Goal: Task Accomplishment & Management: Manage account settings

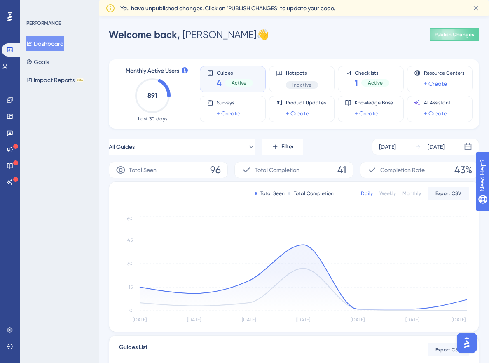
click at [470, 333] on button "Open AI Assistant Launcher" at bounding box center [467, 343] width 20 height 20
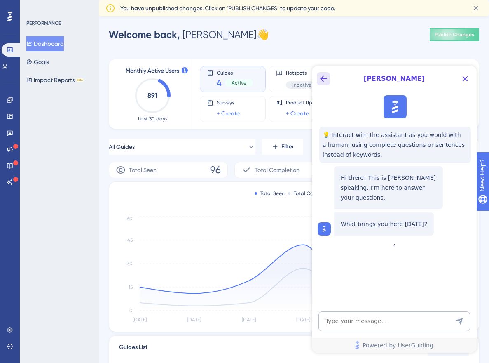
click at [324, 79] on icon "Back Button" at bounding box center [324, 79] width 10 height 10
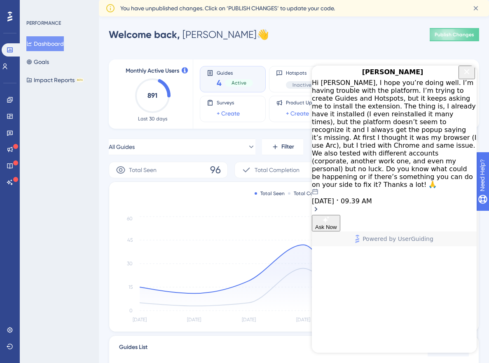
click at [449, 188] on div "09.26.2025 09.39 AM" at bounding box center [394, 196] width 165 height 16
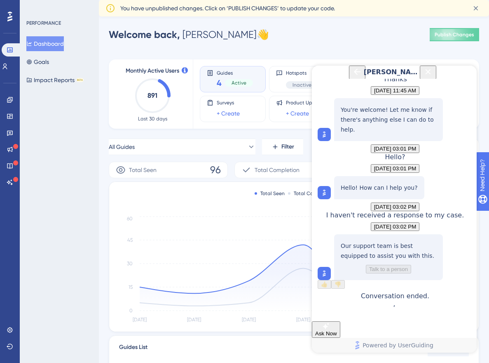
scroll to position [176, 0]
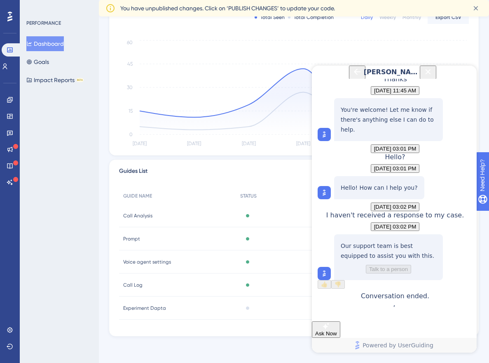
click at [354, 75] on icon "Back Button" at bounding box center [357, 71] width 7 height 7
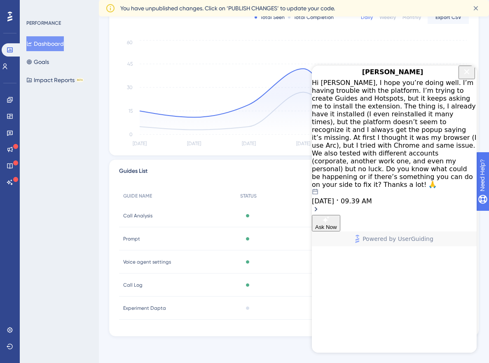
click at [465, 77] on icon "Close Button" at bounding box center [467, 72] width 10 height 10
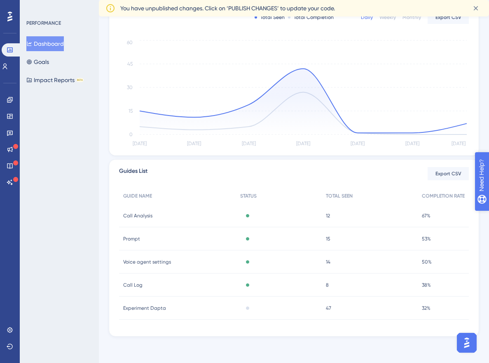
scroll to position [0, 0]
drag, startPoint x: 508, startPoint y: 217, endPoint x: 957, endPoint y: 388, distance: 480.4
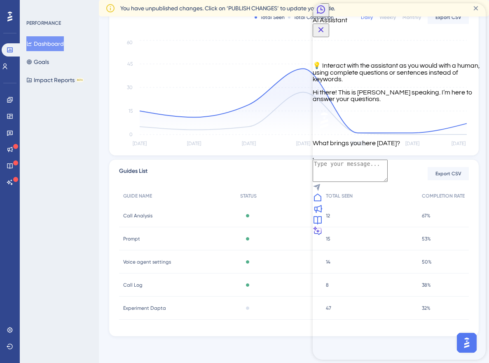
click at [326, 14] on icon "Back Button" at bounding box center [321, 10] width 10 height 10
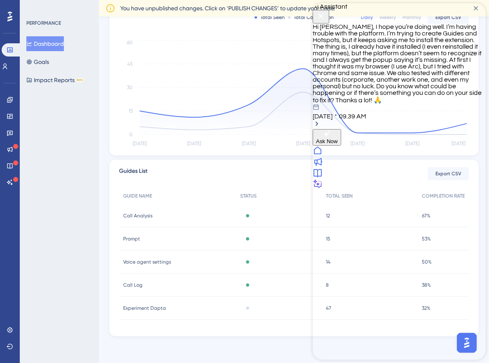
click at [326, 16] on icon "Close Button" at bounding box center [321, 16] width 10 height 10
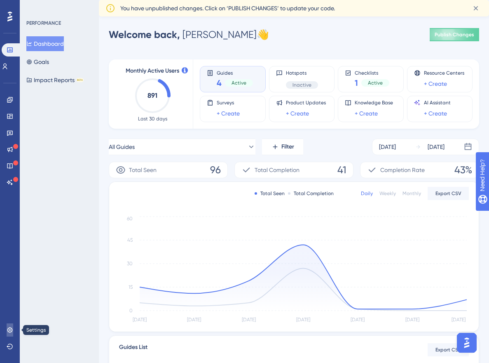
click at [12, 323] on link at bounding box center [10, 329] width 7 height 13
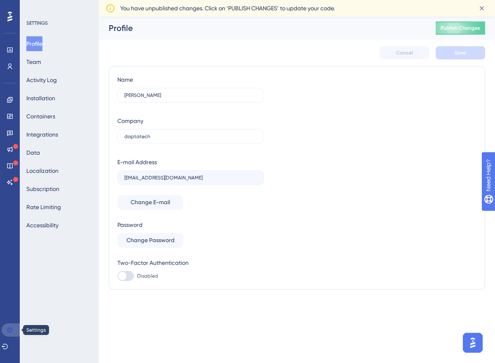
click at [12, 323] on link at bounding box center [12, 329] width 20 height 13
click at [9, 181] on icon at bounding box center [10, 181] width 6 height 5
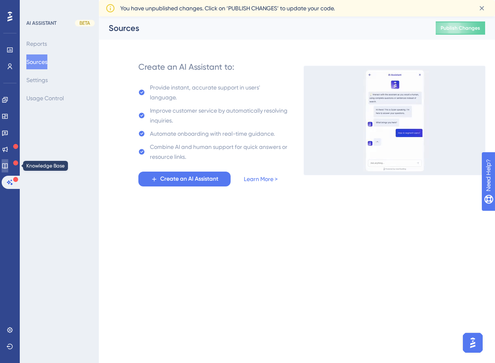
click at [8, 167] on icon at bounding box center [5, 165] width 7 height 7
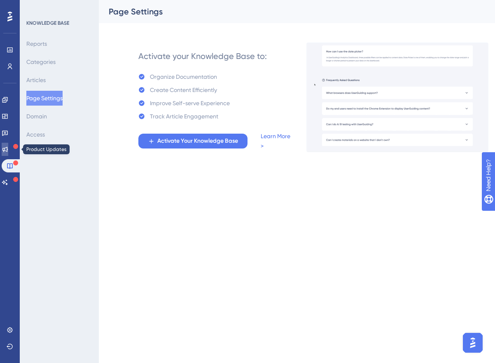
click at [8, 151] on icon at bounding box center [4, 149] width 5 height 5
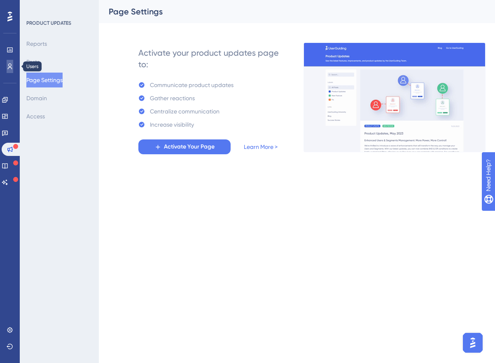
click at [7, 63] on link at bounding box center [10, 66] width 7 height 13
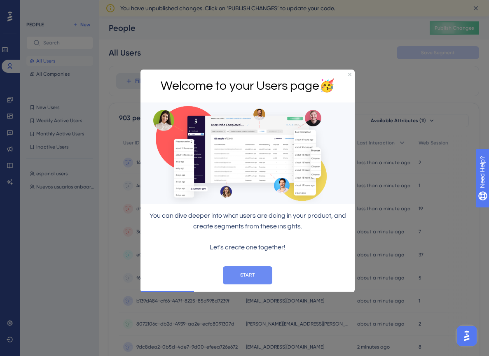
click at [263, 270] on button "START" at bounding box center [247, 276] width 49 height 18
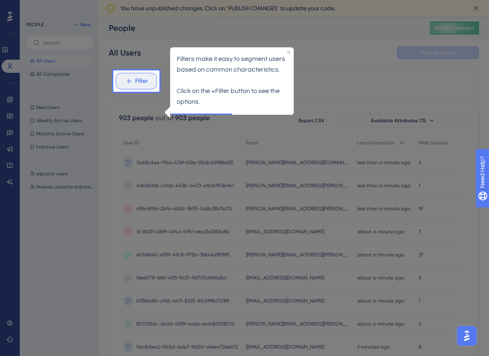
click at [140, 78] on span "Filter" at bounding box center [141, 81] width 13 height 10
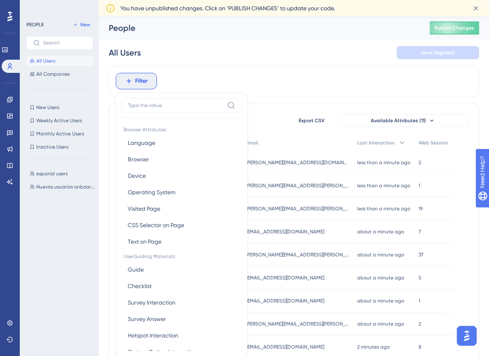
scroll to position [45, 0]
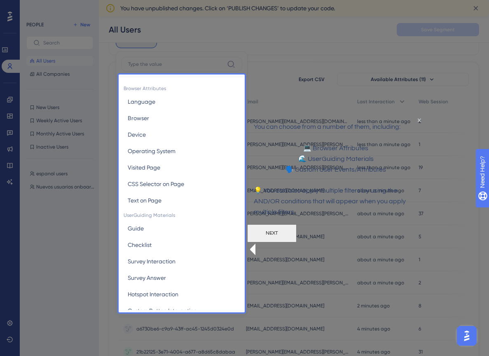
click at [297, 241] on button "NEXT" at bounding box center [271, 234] width 49 height 18
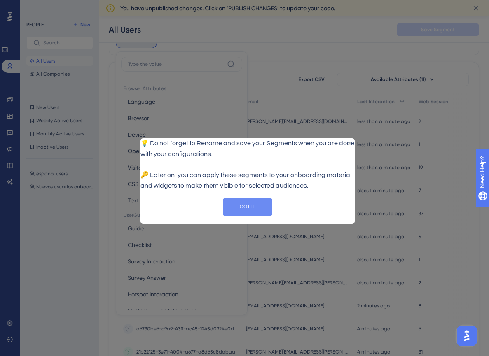
click at [251, 216] on button "GOT IT" at bounding box center [247, 207] width 49 height 18
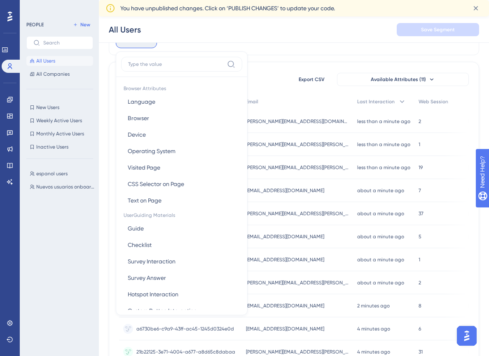
click at [269, 49] on div "Filter Browser Attributes Language Language Browser Browser Device Device Opera…" at bounding box center [294, 40] width 371 height 30
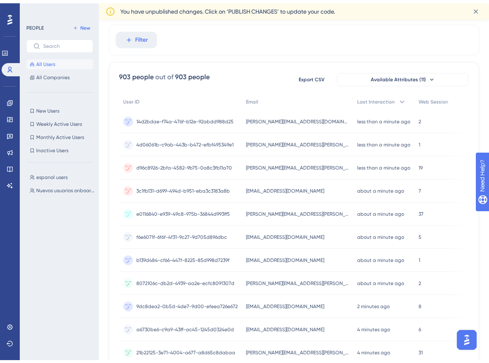
scroll to position [0, 0]
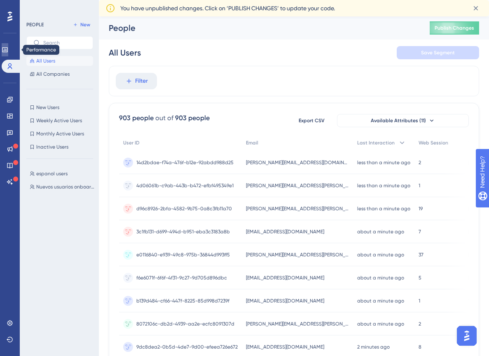
click at [8, 50] on link at bounding box center [5, 49] width 7 height 13
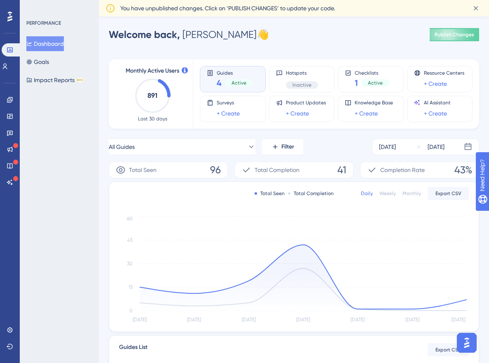
click at [463, 343] on img "Open AI Assistant Launcher" at bounding box center [467, 342] width 15 height 15
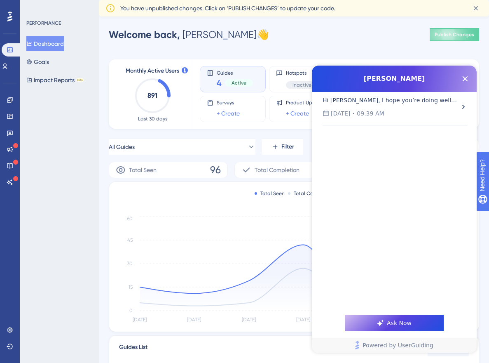
click at [441, 103] on div "Hi Dylan, I hope you’re doing well. I’m having trouble with the platform. I’m t…" at bounding box center [390, 100] width 135 height 10
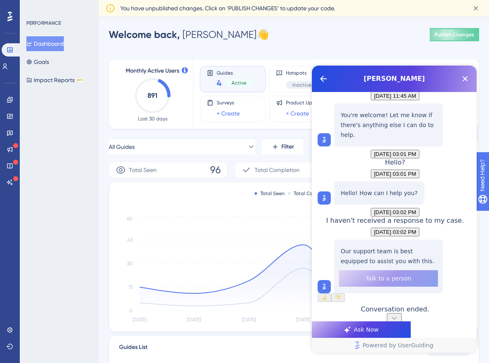
scroll to position [1208, 0]
click at [323, 82] on icon "Back Button" at bounding box center [324, 79] width 10 height 10
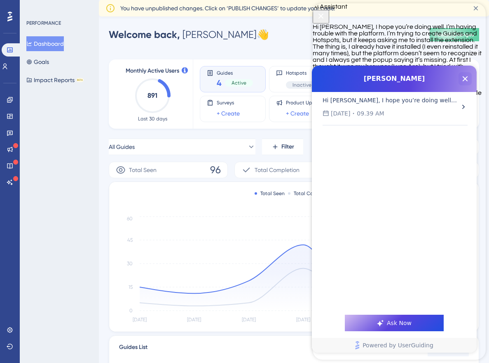
click at [464, 80] on icon "Close Button" at bounding box center [465, 78] width 5 height 5
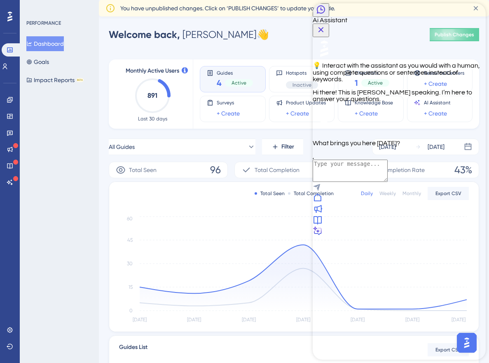
scroll to position [0, 0]
click at [331, 204] on div at bounding box center [399, 197] width 173 height 11
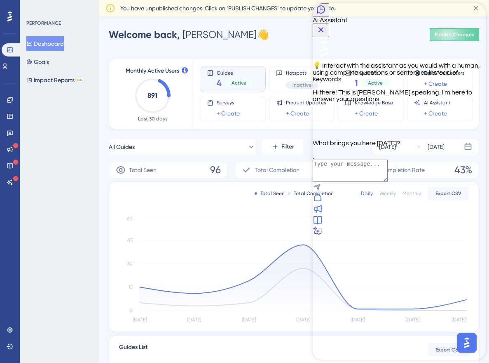
click at [434, 226] on div at bounding box center [399, 220] width 173 height 11
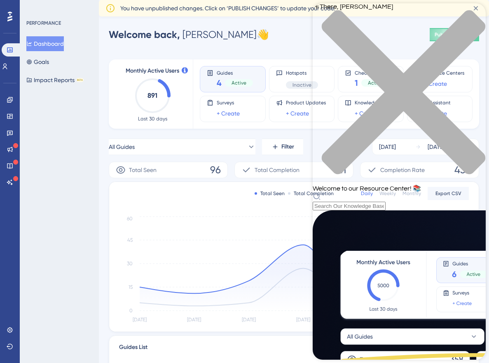
click at [476, 16] on div "close resource center" at bounding box center [399, 97] width 173 height 174
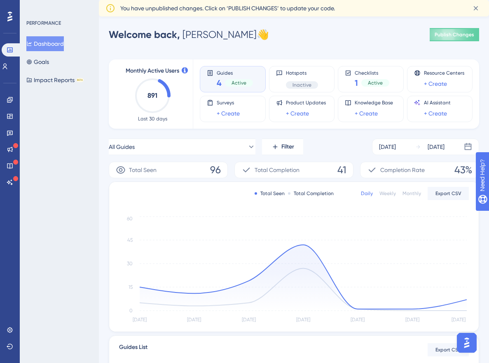
click at [460, 340] on img "Open AI Assistant Launcher" at bounding box center [467, 342] width 15 height 15
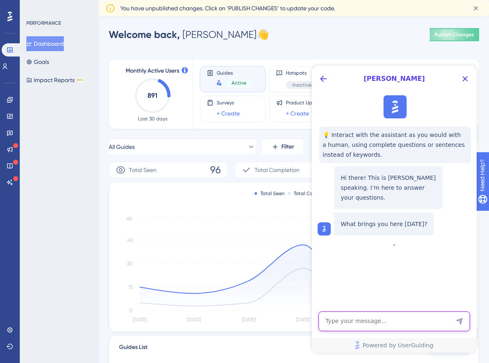
click at [410, 316] on textarea "AI Assistant Text Input" at bounding box center [395, 321] width 152 height 20
click at [389, 322] on textarea "AI Assistant Text Input" at bounding box center [395, 321] width 152 height 20
paste textarea "Hello, I’d like to schedule a meeting."
type textarea "Hello, I’d like to schedule a meeting."
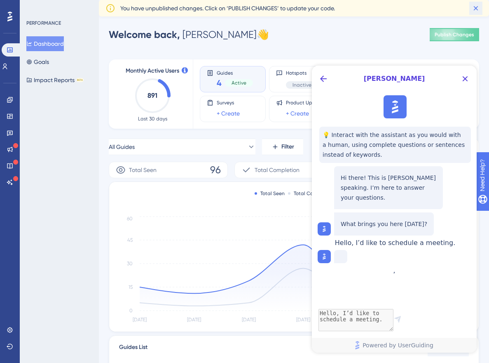
click at [474, 8] on icon at bounding box center [476, 8] width 8 height 8
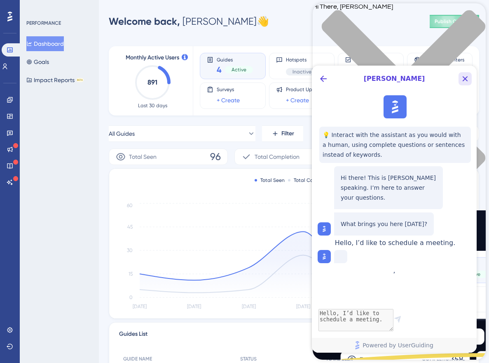
click at [469, 80] on icon "Close Button" at bounding box center [465, 79] width 10 height 10
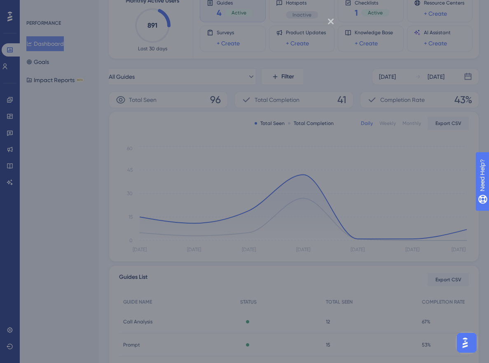
scroll to position [130, 0]
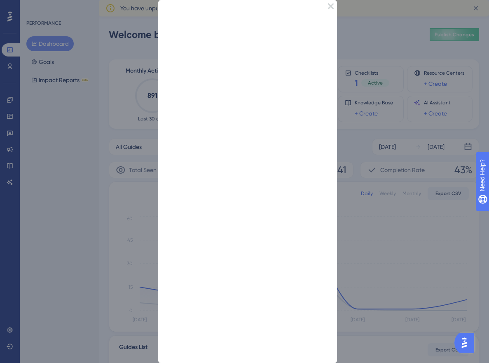
click at [328, 5] on icon "Close Preview" at bounding box center [331, 6] width 6 height 6
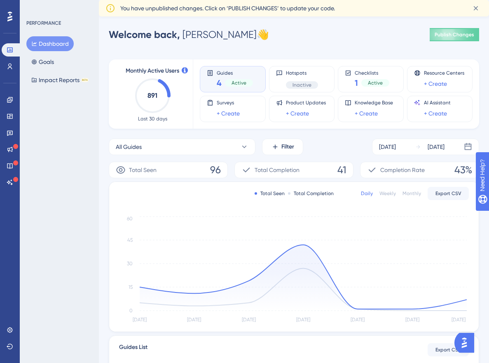
click at [470, 345] on img "Open AI Assistant Launcher" at bounding box center [464, 342] width 15 height 15
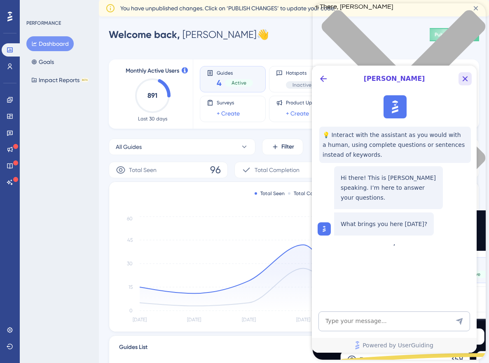
click at [469, 72] on div "[PERSON_NAME]" at bounding box center [394, 79] width 165 height 26
click at [469, 79] on icon "Close Button" at bounding box center [465, 79] width 10 height 10
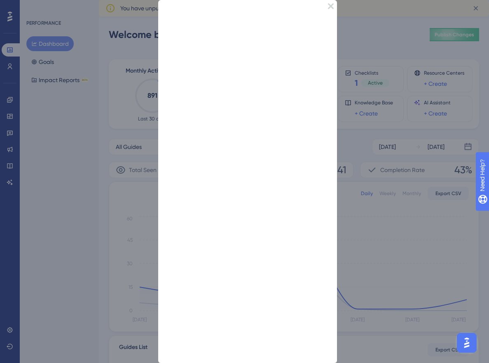
click at [328, 7] on icon "Close Preview" at bounding box center [331, 6] width 6 height 6
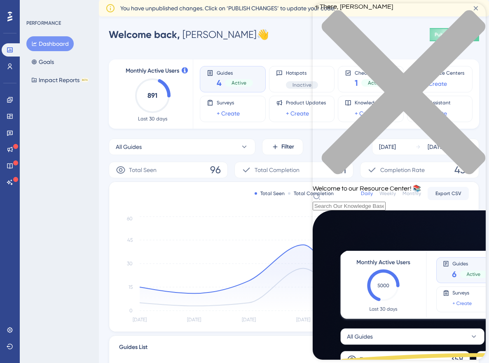
scroll to position [148, 0]
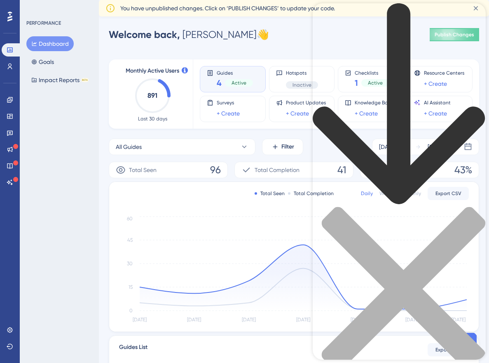
scroll to position [0, 0]
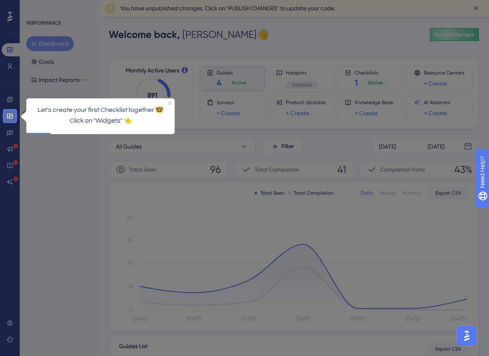
click at [11, 118] on icon at bounding box center [9, 116] width 5 height 5
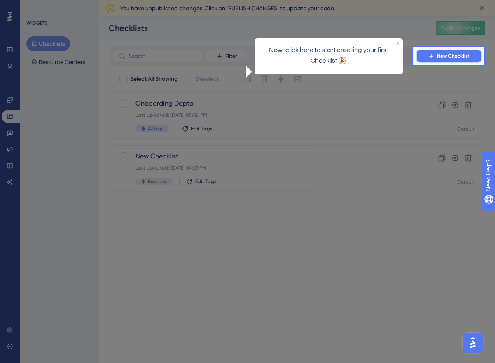
click at [458, 58] on span "New Checklist" at bounding box center [453, 56] width 33 height 7
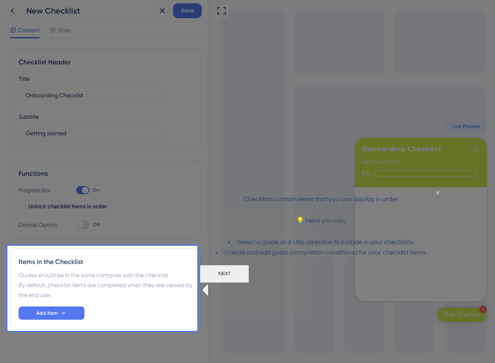
click at [249, 282] on button "NEXT" at bounding box center [224, 273] width 49 height 18
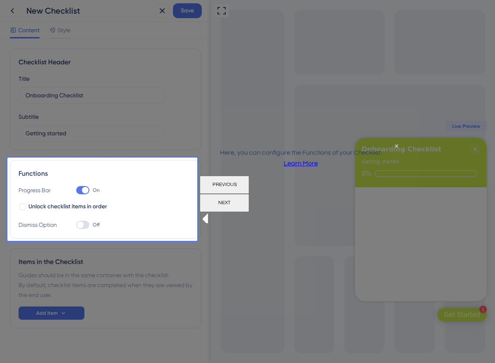
click at [249, 202] on button "NEXT" at bounding box center [224, 203] width 49 height 18
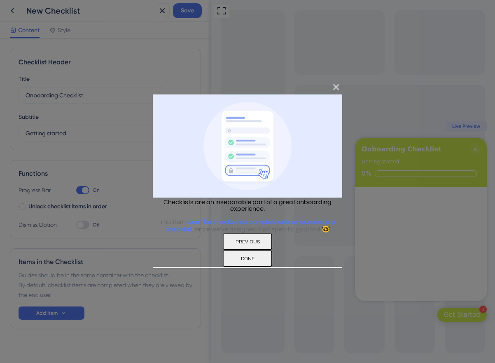
click at [308, 267] on div "PREVIOUS DONE" at bounding box center [248, 250] width 190 height 34
drag, startPoint x: 310, startPoint y: 265, endPoint x: 252, endPoint y: 345, distance: 98.8
click at [272, 265] on button "DONE" at bounding box center [247, 258] width 49 height 17
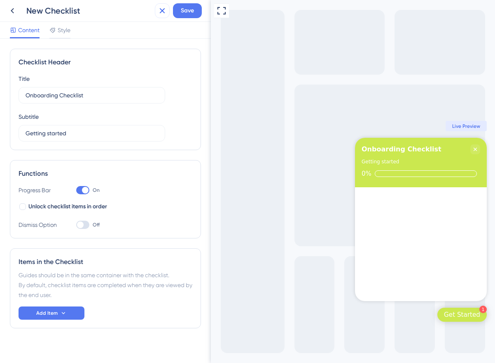
click at [157, 11] on button at bounding box center [162, 10] width 15 height 15
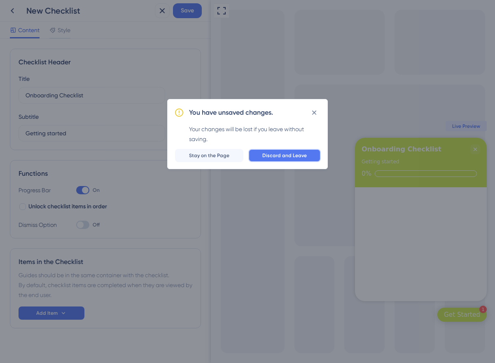
click at [303, 155] on span "Discard and Leave" at bounding box center [285, 155] width 45 height 7
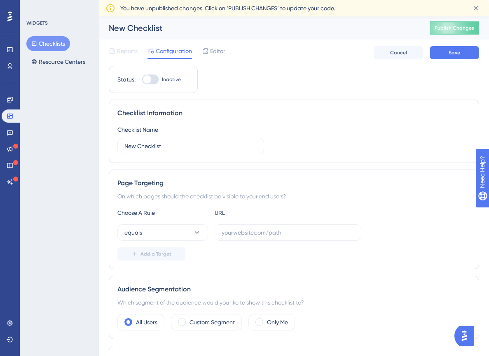
click at [471, 333] on img "Open AI Assistant Launcher" at bounding box center [464, 336] width 15 height 15
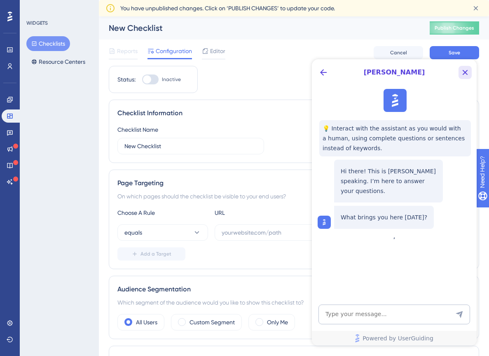
click at [468, 70] on icon "Close Button" at bounding box center [465, 73] width 10 height 10
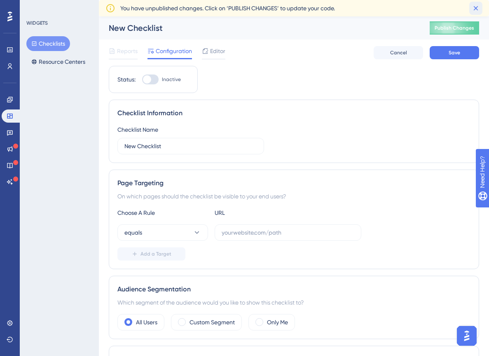
click at [475, 10] on icon at bounding box center [476, 8] width 8 height 8
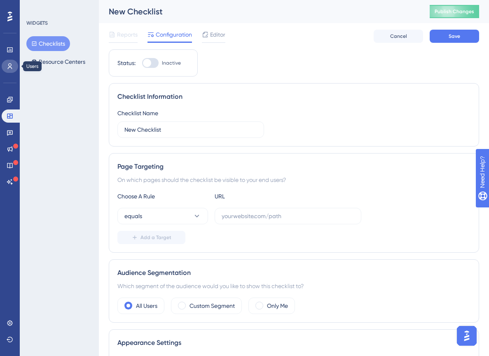
click at [9, 69] on icon at bounding box center [10, 66] width 7 height 7
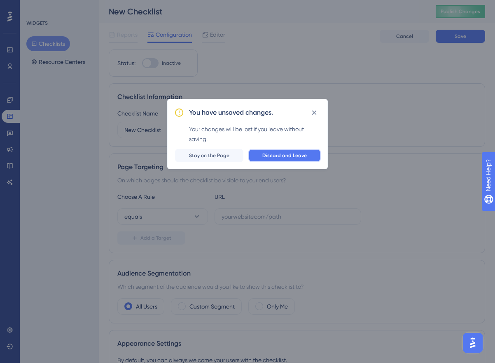
click at [303, 157] on span "Discard and Leave" at bounding box center [285, 155] width 45 height 7
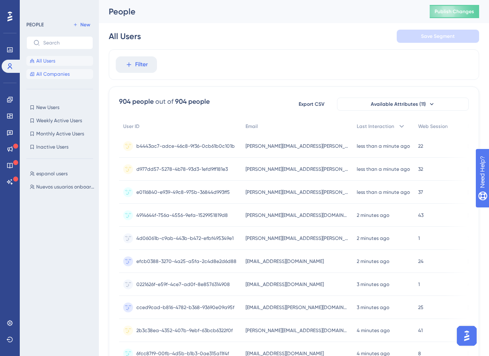
click at [54, 69] on button "All Companies" at bounding box center [59, 74] width 67 height 10
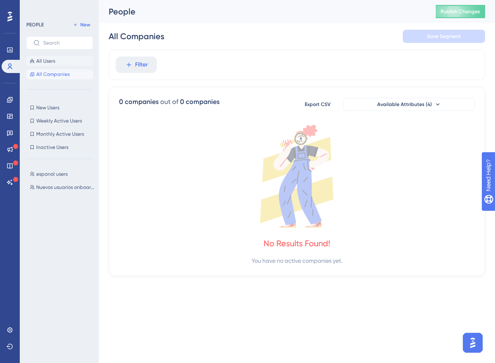
click at [63, 63] on button "All Users" at bounding box center [59, 61] width 67 height 10
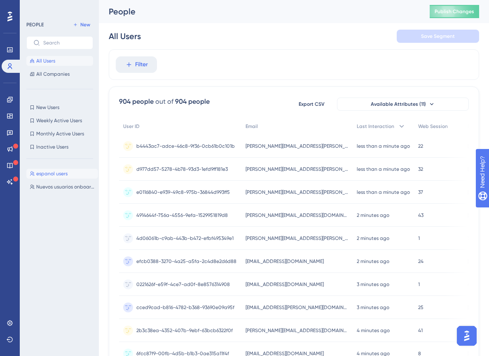
click at [63, 176] on span "espanol users" at bounding box center [51, 174] width 31 height 7
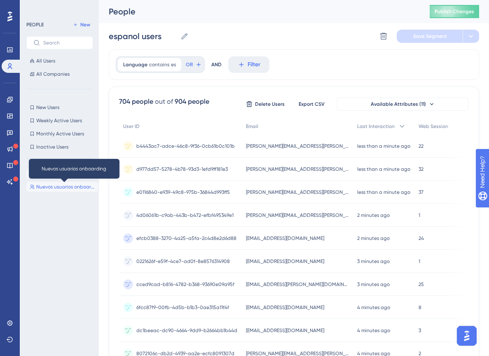
click at [64, 190] on span "Nuevos usuarios onboarding" at bounding box center [65, 187] width 59 height 7
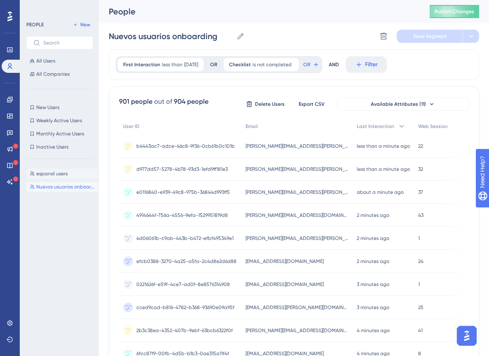
click at [52, 175] on span "espanol users" at bounding box center [51, 174] width 31 height 7
type input "espanol users"
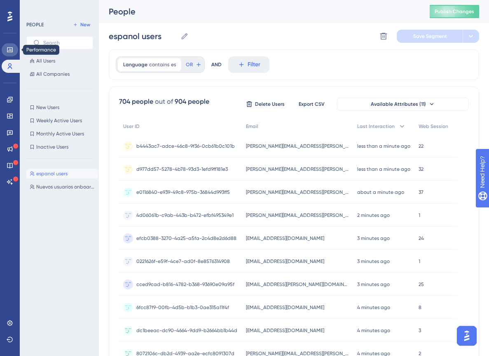
click at [11, 49] on icon at bounding box center [10, 50] width 7 height 7
